Goal: Book appointment/travel/reservation

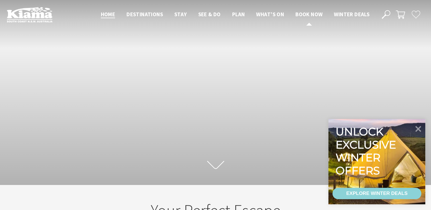
scroll to position [102, 435]
click at [314, 14] on span "Book now" at bounding box center [309, 14] width 27 height 7
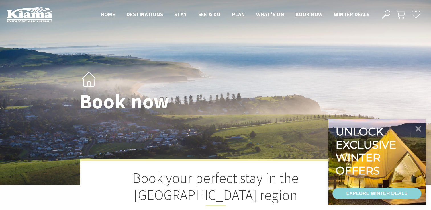
select select "3"
select select "2"
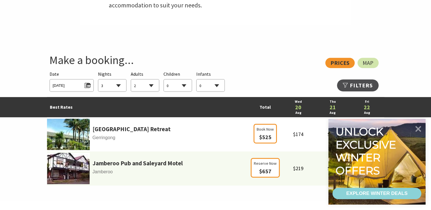
scroll to position [280, 0]
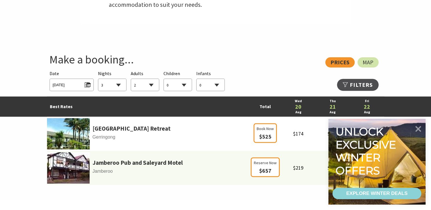
click at [62, 80] on span "Wed 20/08/2025" at bounding box center [72, 85] width 44 height 13
click at [65, 82] on span "Wed 20/08/2025" at bounding box center [72, 84] width 38 height 8
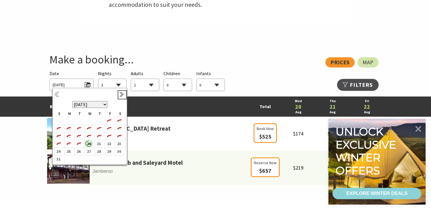
click at [122, 95] on link "Next" at bounding box center [122, 95] width 6 height 6
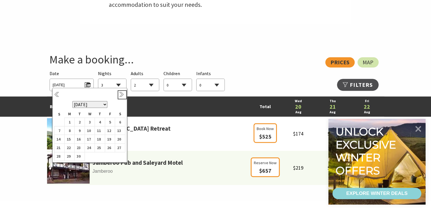
click at [122, 95] on link "Next" at bounding box center [122, 95] width 6 height 6
click at [117, 141] on b "20" at bounding box center [118, 139] width 7 height 7
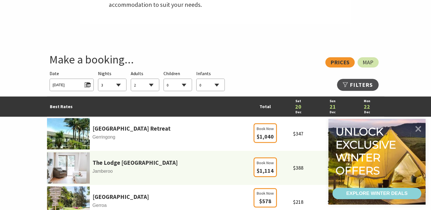
click at [113, 85] on select "1 2 3 4 5 6 7 8 9 10 11 12 13 14 15 16 17 18 19 20 21 22 23 24 25 26 27 28 29 30" at bounding box center [112, 85] width 28 height 13
click at [250, 63] on div "View: Prices Map" at bounding box center [213, 62] width 332 height 10
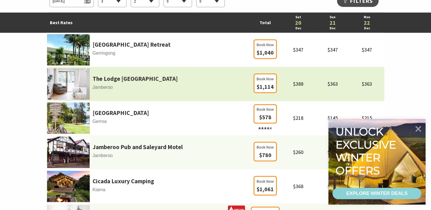
scroll to position [364, 0]
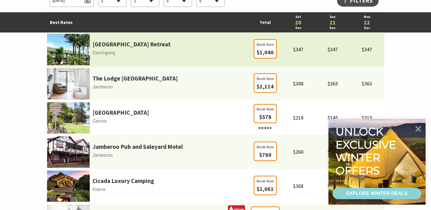
click at [300, 58] on td "$347" at bounding box center [298, 49] width 34 height 34
click at [298, 51] on span "$347" at bounding box center [298, 49] width 10 height 7
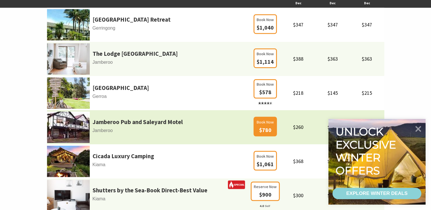
scroll to position [390, 0]
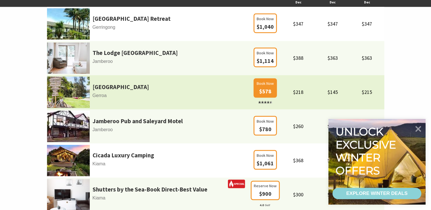
click at [270, 91] on span "$578" at bounding box center [265, 91] width 12 height 7
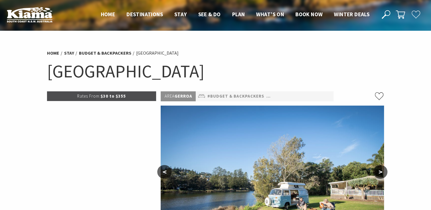
select select "3"
select select "2"
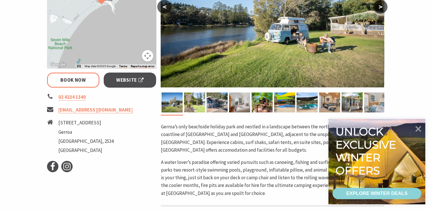
scroll to position [166, 0]
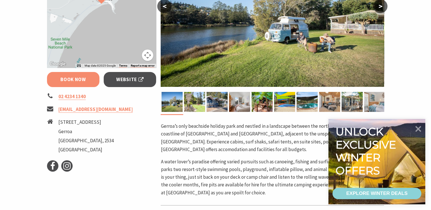
click at [90, 81] on link "Book Now" at bounding box center [73, 79] width 53 height 15
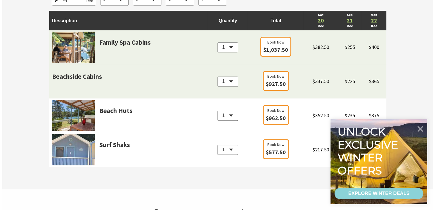
scroll to position [598, 0]
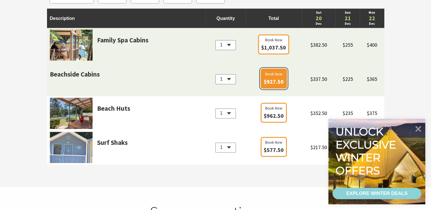
click at [266, 82] on span "$927.50" at bounding box center [274, 81] width 20 height 7
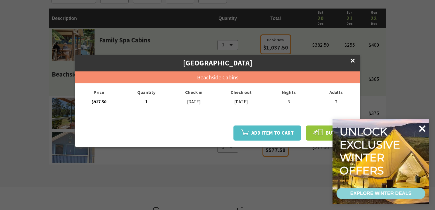
click at [425, 131] on icon at bounding box center [422, 128] width 7 height 7
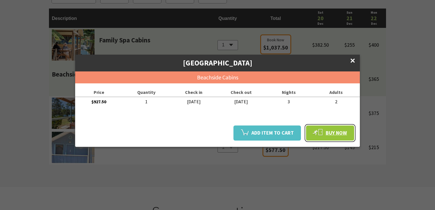
click at [345, 135] on span "Buy Now" at bounding box center [331, 133] width 40 height 12
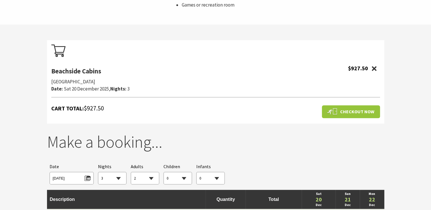
scroll to position [509, 0]
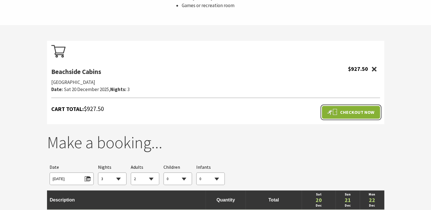
click at [335, 110] on span "Checkout Now" at bounding box center [351, 112] width 52 height 11
click at [339, 112] on span "Checkout Now" at bounding box center [351, 112] width 52 height 11
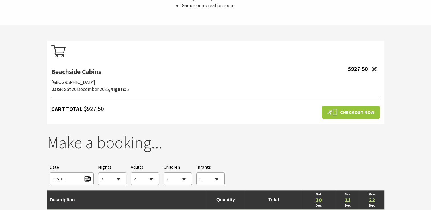
drag, startPoint x: 339, startPoint y: 112, endPoint x: 314, endPoint y: 106, distance: 25.7
click at [314, 106] on div "Cart total: $927.50" at bounding box center [215, 109] width 329 height 12
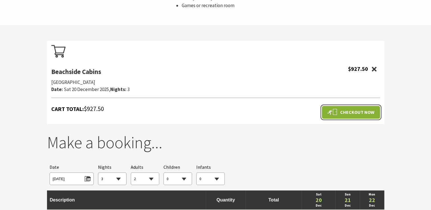
click at [337, 107] on span "Checkout Now" at bounding box center [351, 112] width 52 height 11
drag, startPoint x: 349, startPoint y: 104, endPoint x: 350, endPoint y: 109, distance: 4.6
click at [350, 109] on div "Checkout Now" at bounding box center [348, 112] width 63 height 15
click at [350, 109] on span "Checkout Now" at bounding box center [351, 112] width 52 height 11
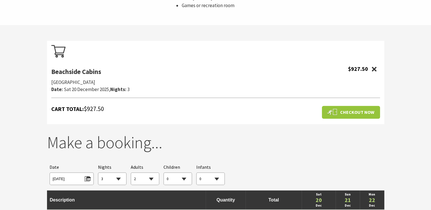
click at [328, 80] on div "Seven Mile Beach Holiday Park" at bounding box center [202, 83] width 302 height 6
select select "3"
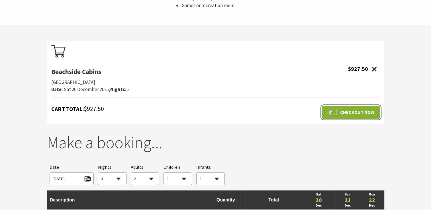
click at [348, 108] on span "Checkout Now" at bounding box center [351, 112] width 52 height 11
